Goal: Information Seeking & Learning: Learn about a topic

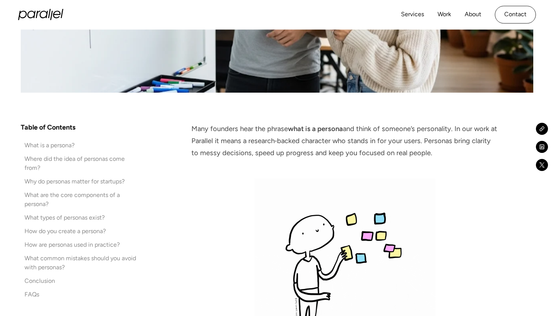
scroll to position [392, 0]
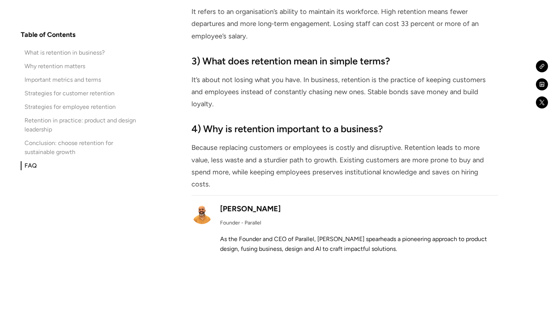
scroll to position [3733, 0]
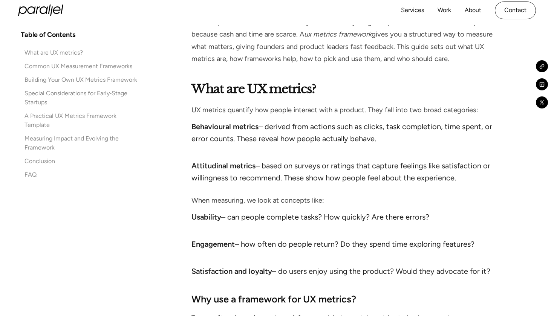
scroll to position [603, 0]
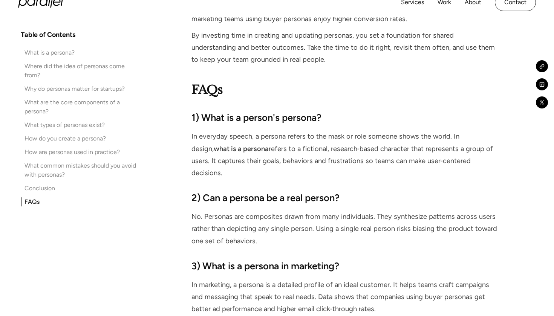
scroll to position [4084, 0]
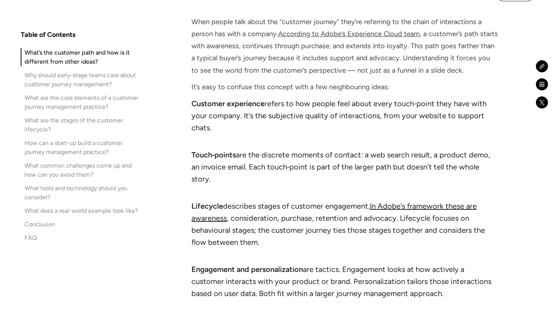
scroll to position [847, 0]
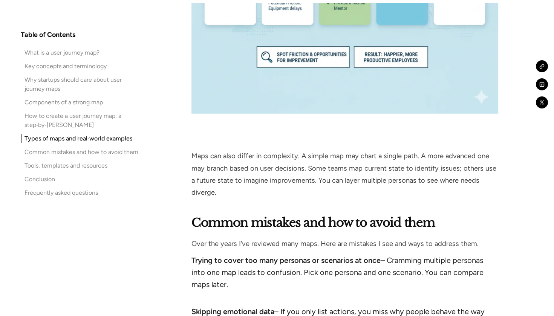
scroll to position [5037, 0]
